Goal: Information Seeking & Learning: Learn about a topic

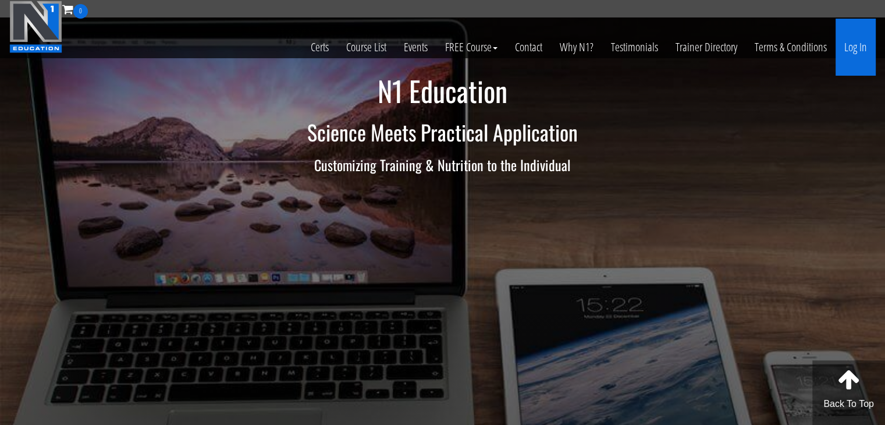
click at [854, 47] on link "Log In" at bounding box center [855, 47] width 40 height 57
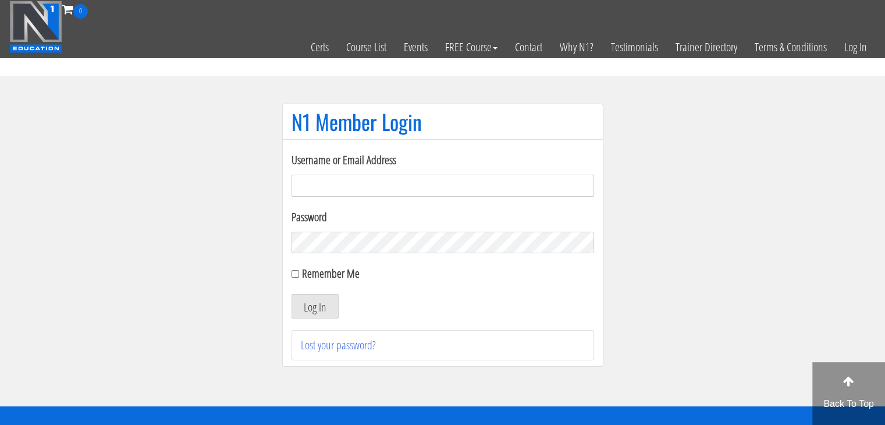
click at [458, 175] on input "Username or Email Address" at bounding box center [442, 186] width 302 height 22
type input "shavane.morrison@gmail.com"
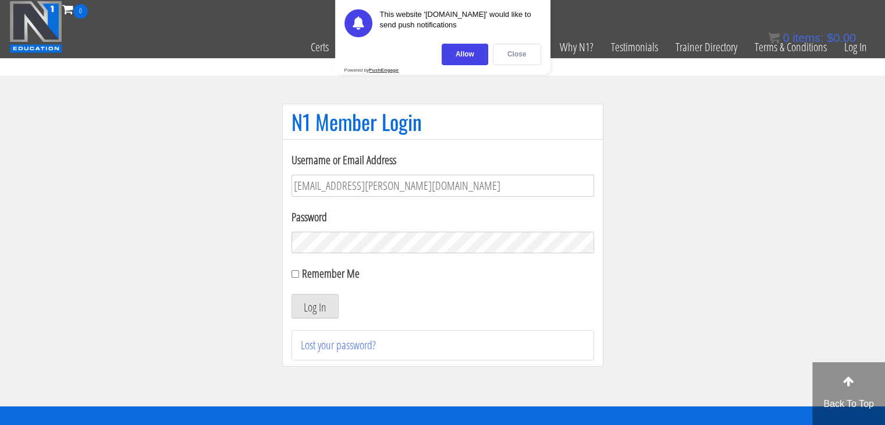
click at [508, 55] on div "Close" at bounding box center [517, 55] width 48 height 22
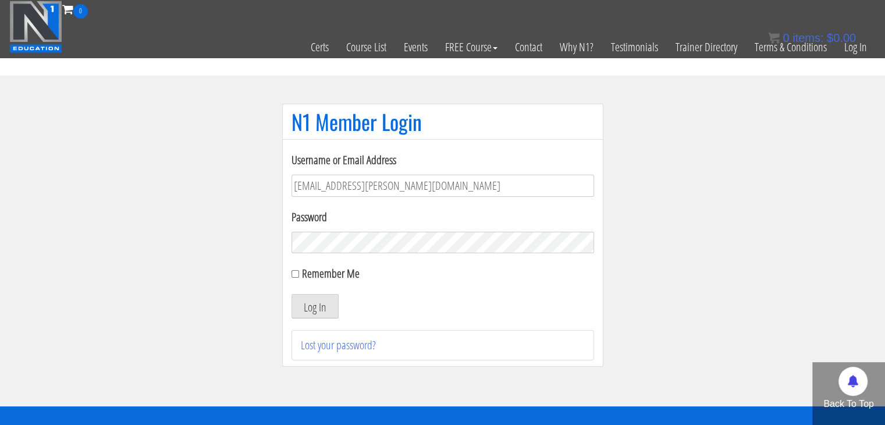
click at [315, 270] on label "Remember Me" at bounding box center [331, 273] width 58 height 16
click at [299, 270] on input "Remember Me" at bounding box center [295, 274] width 8 height 8
checkbox input "true"
click at [311, 308] on button "Log In" at bounding box center [314, 306] width 47 height 24
click at [659, 204] on section "N1 Member Login Username or Email Address shavane.morrison@gmail.com Password R…" at bounding box center [442, 241] width 885 height 330
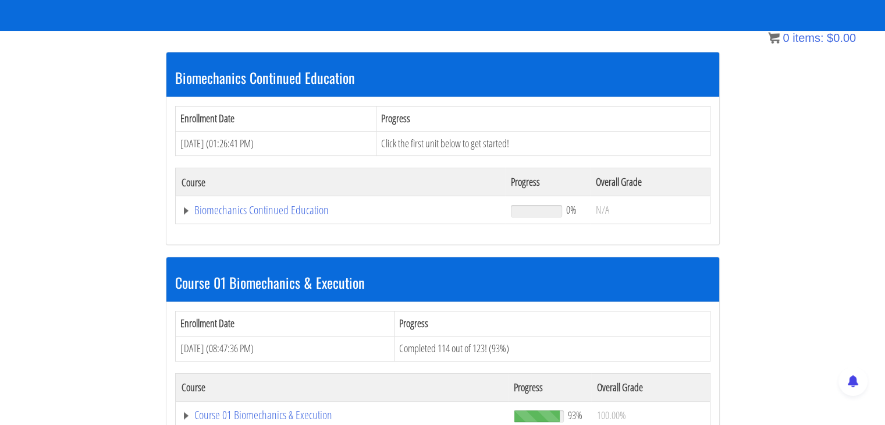
scroll to position [193, 0]
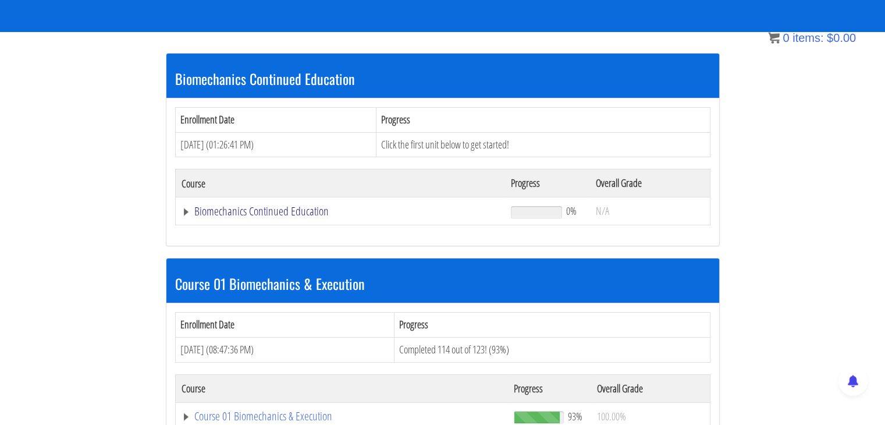
click at [258, 211] on link "Biomechanics Continued Education" at bounding box center [340, 211] width 318 height 12
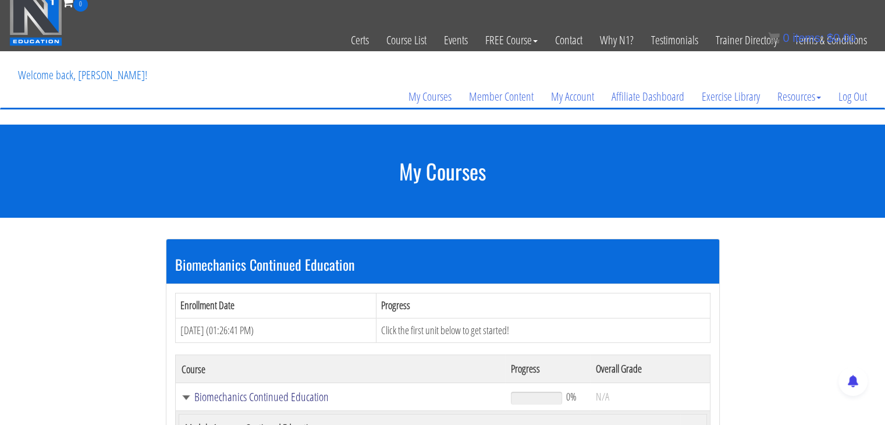
scroll to position [7, 0]
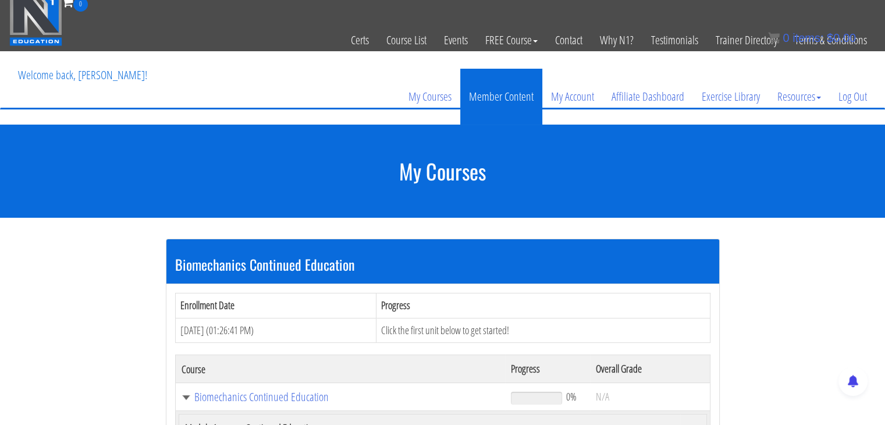
click at [499, 99] on link "Member Content" at bounding box center [501, 97] width 82 height 56
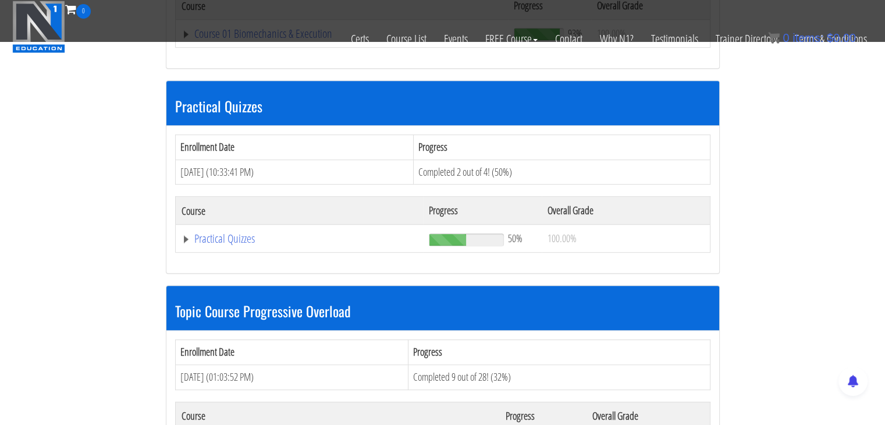
scroll to position [697, 0]
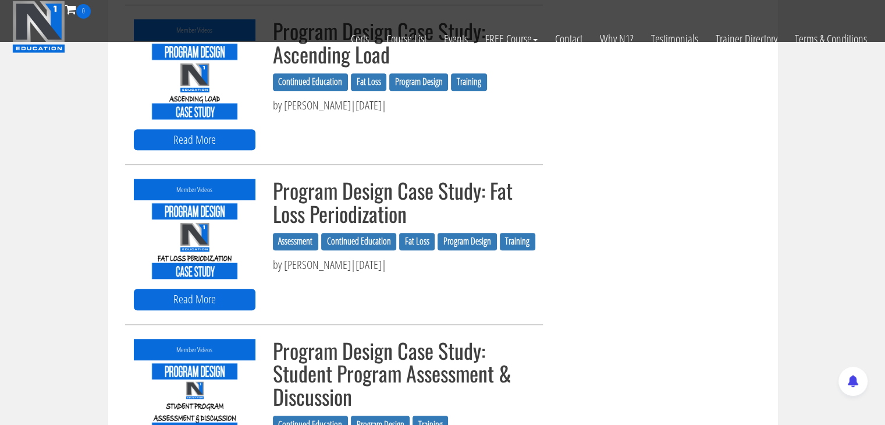
scroll to position [1021, 0]
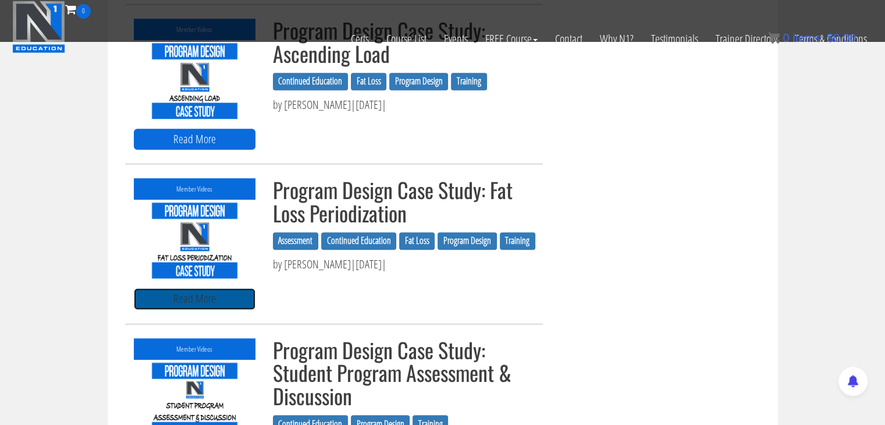
click at [209, 298] on link "Read More" at bounding box center [195, 299] width 122 height 22
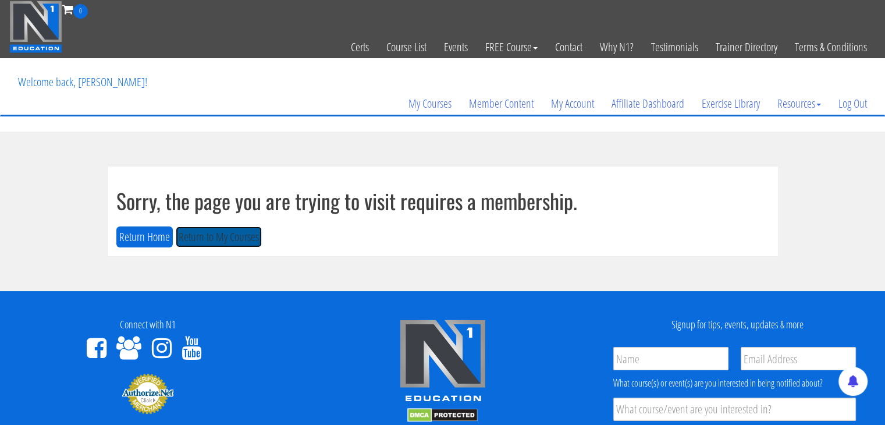
click at [222, 237] on button "Return to My Courses" at bounding box center [219, 237] width 86 height 22
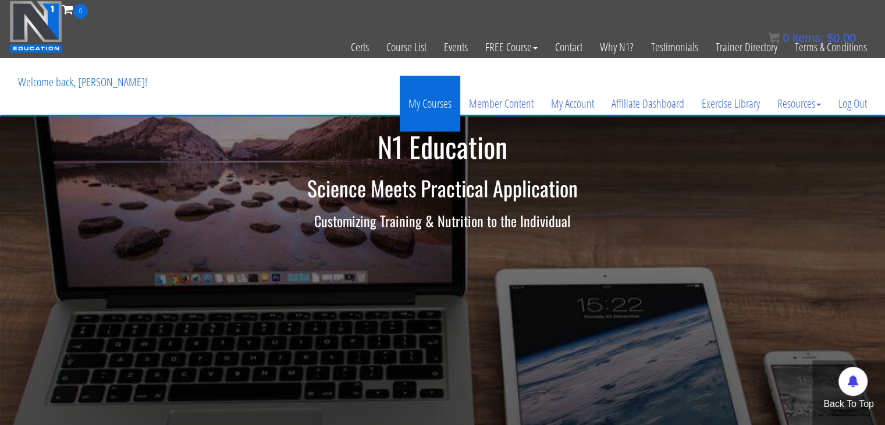
click at [443, 94] on link "My Courses" at bounding box center [430, 104] width 60 height 56
